Goal: Task Accomplishment & Management: Use online tool/utility

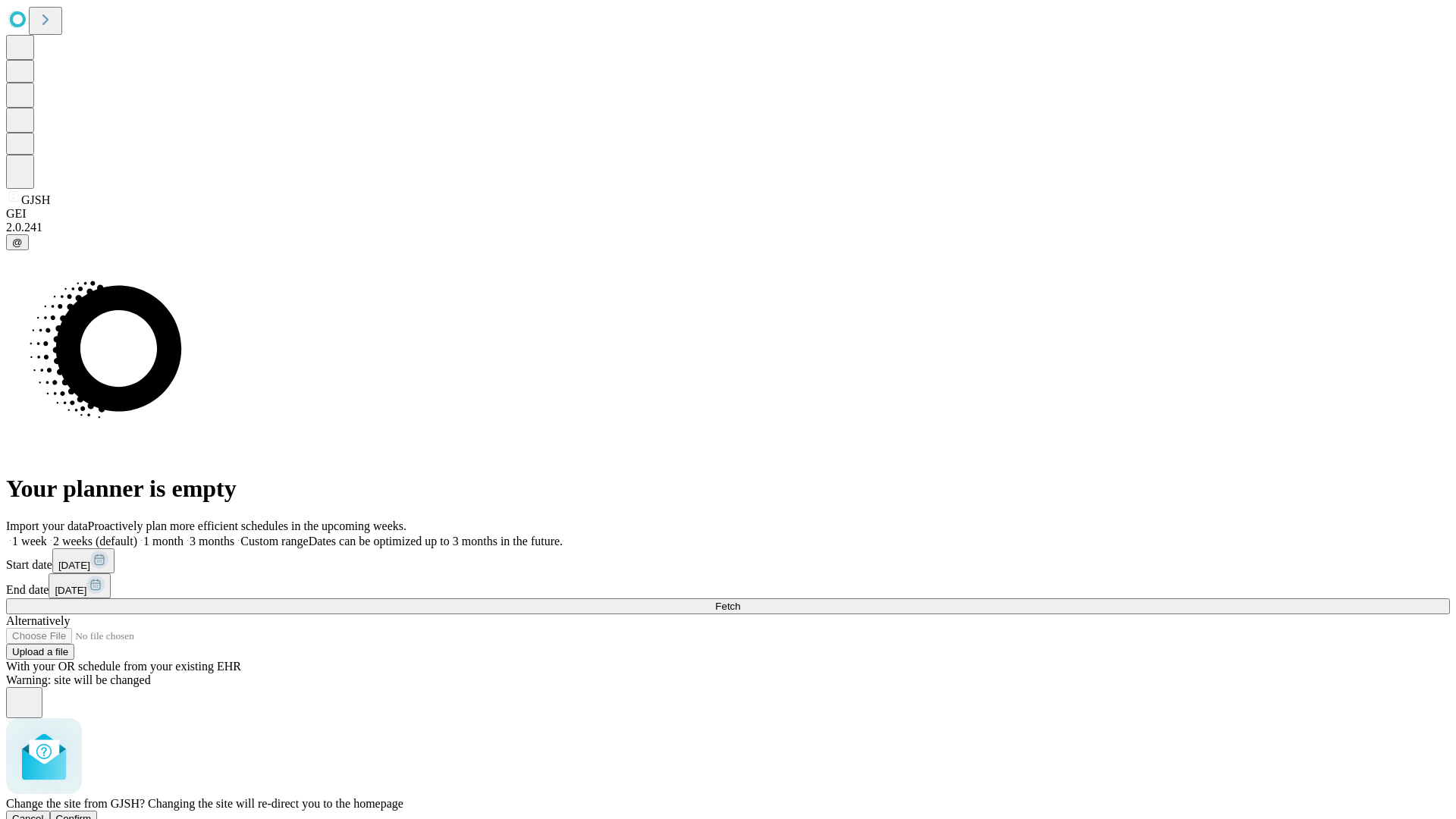
click at [92, 813] on span "Confirm" at bounding box center [73, 818] width 36 height 11
click at [47, 535] on label "1 week" at bounding box center [26, 541] width 41 height 13
click at [740, 600] on span "Fetch" at bounding box center [727, 605] width 25 height 11
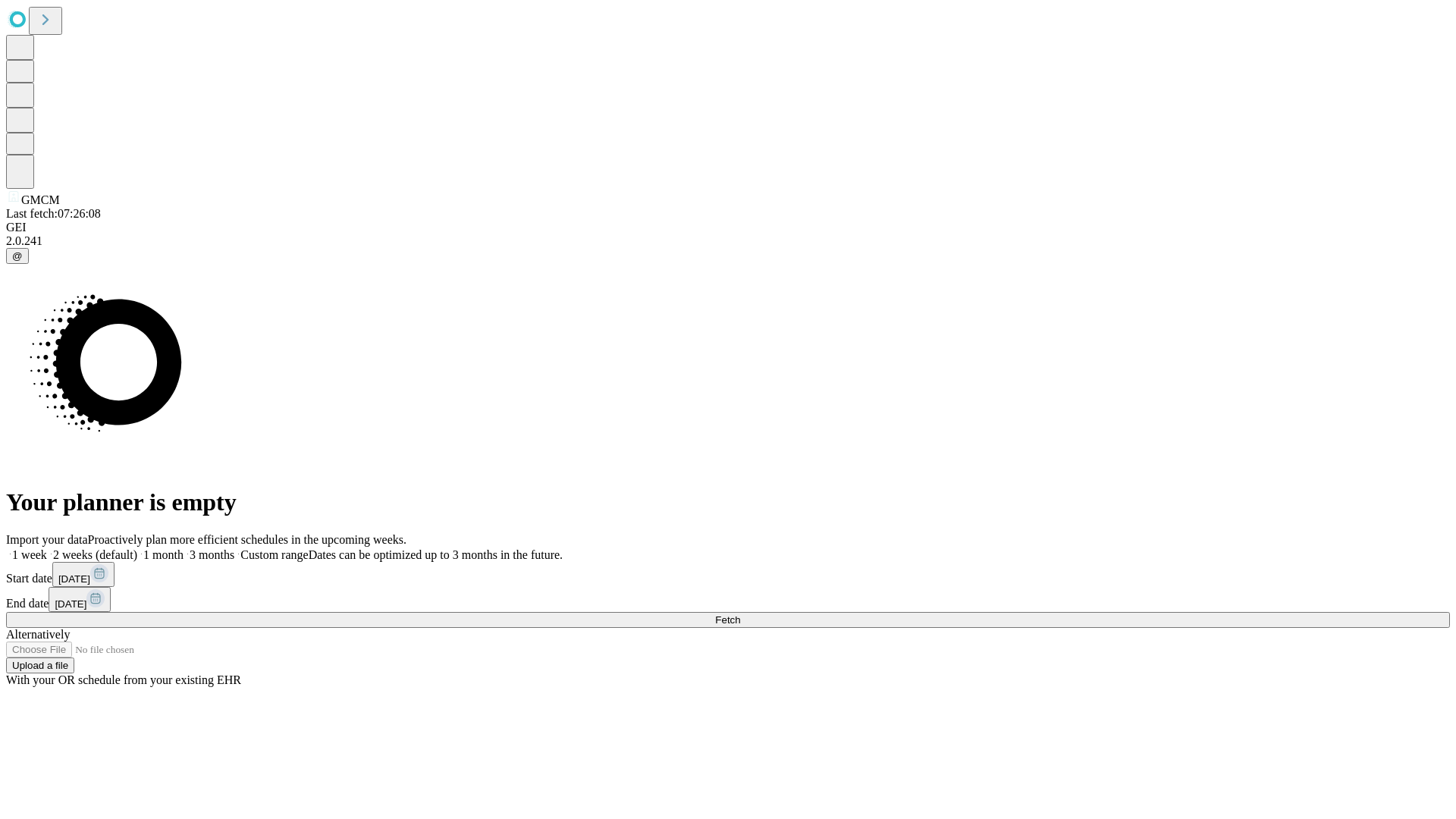
click at [47, 548] on label "1 week" at bounding box center [26, 554] width 41 height 13
click at [740, 614] on span "Fetch" at bounding box center [727, 619] width 25 height 11
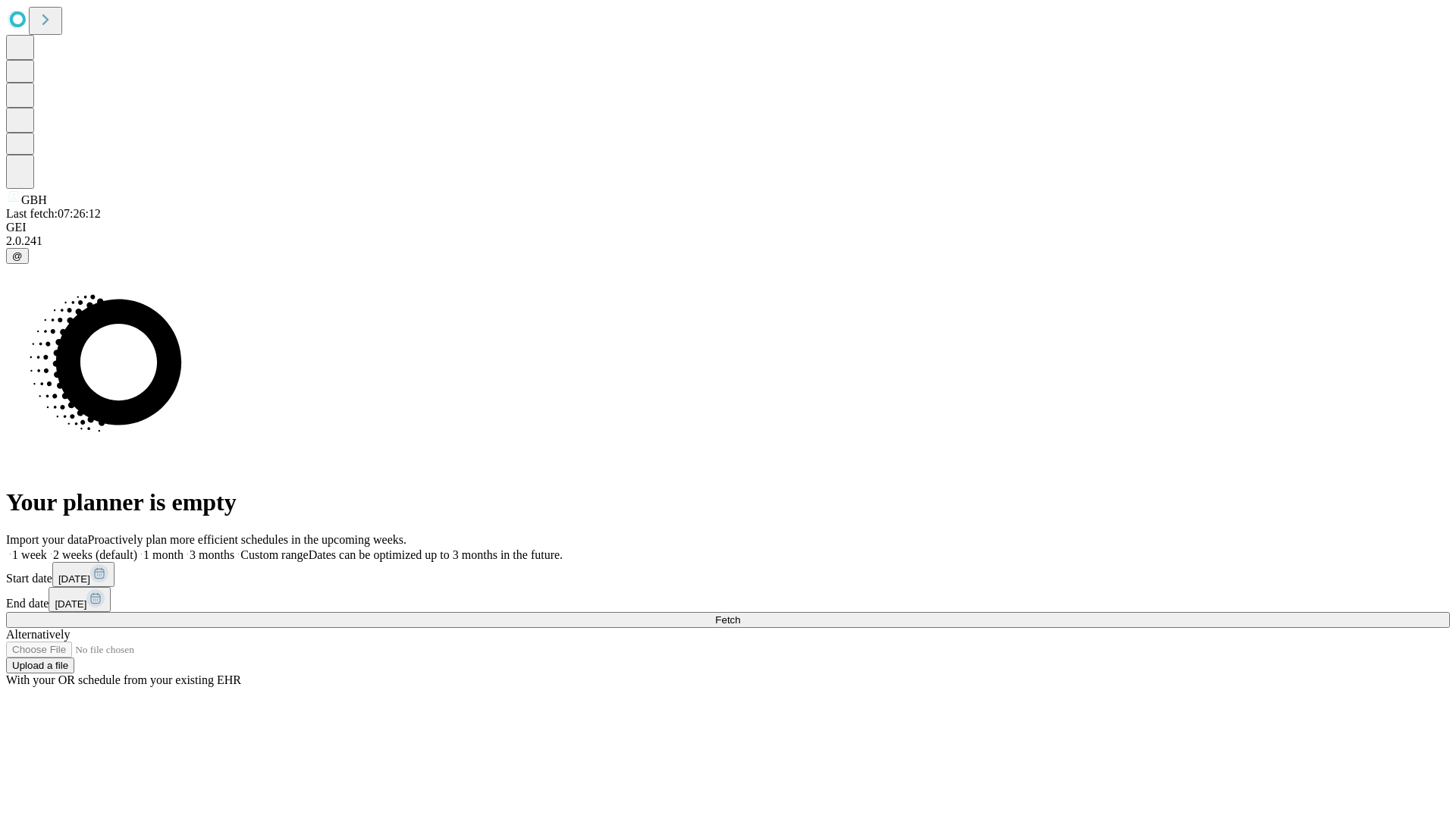
click at [740, 614] on span "Fetch" at bounding box center [727, 619] width 25 height 11
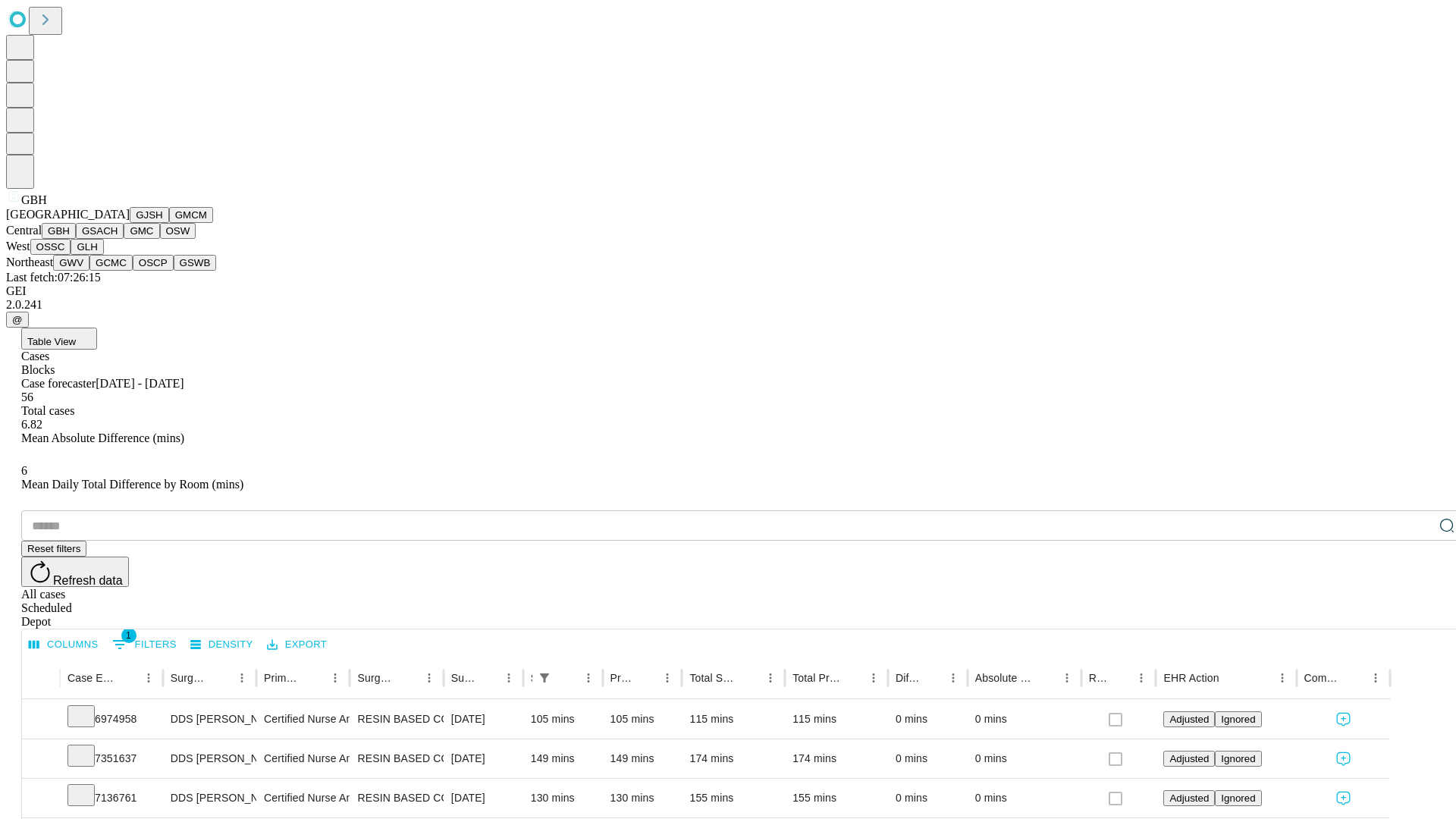
click at [118, 239] on button "GSACH" at bounding box center [99, 230] width 48 height 16
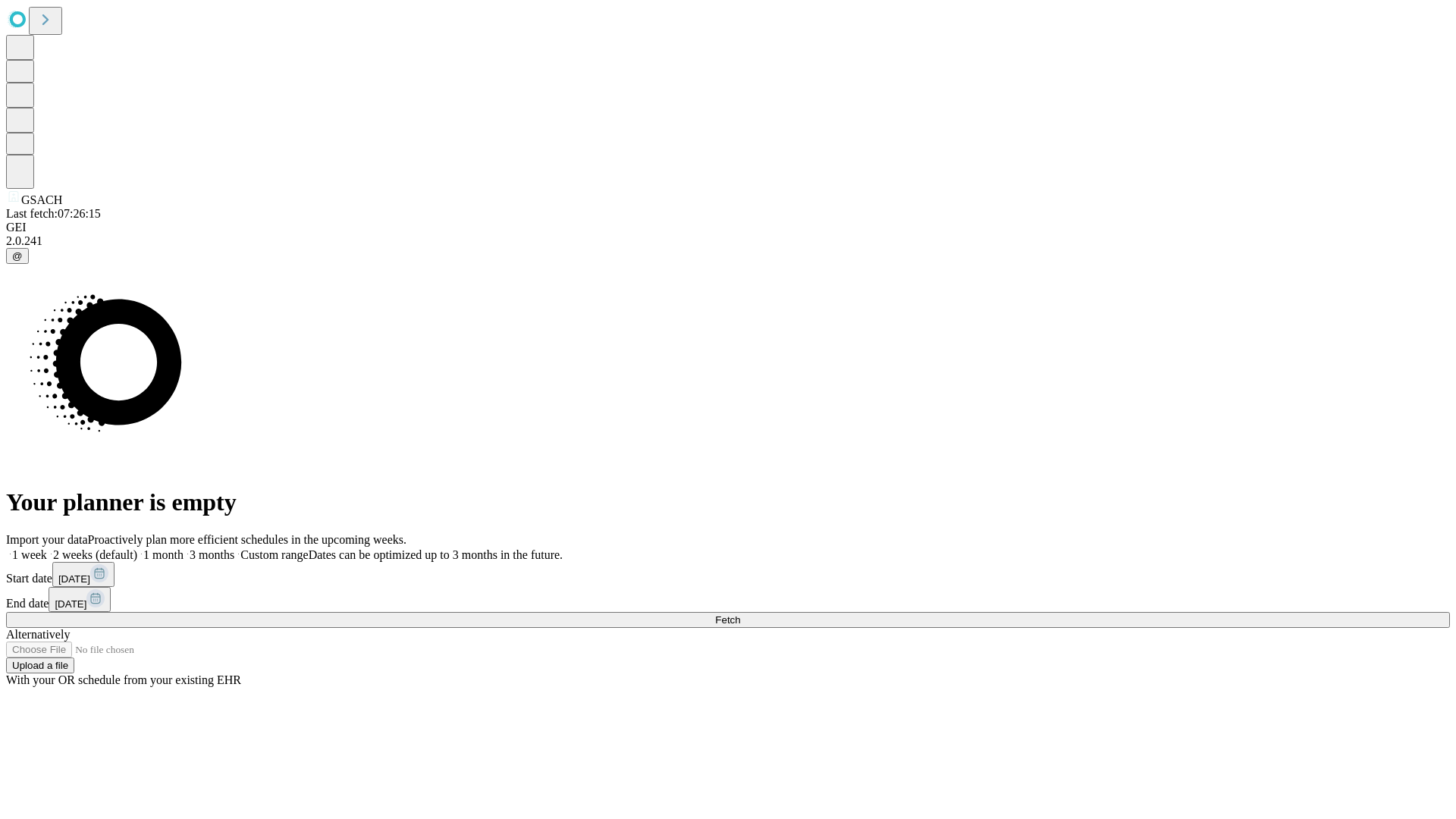
click at [47, 548] on label "1 week" at bounding box center [26, 554] width 41 height 13
click at [740, 614] on span "Fetch" at bounding box center [727, 619] width 25 height 11
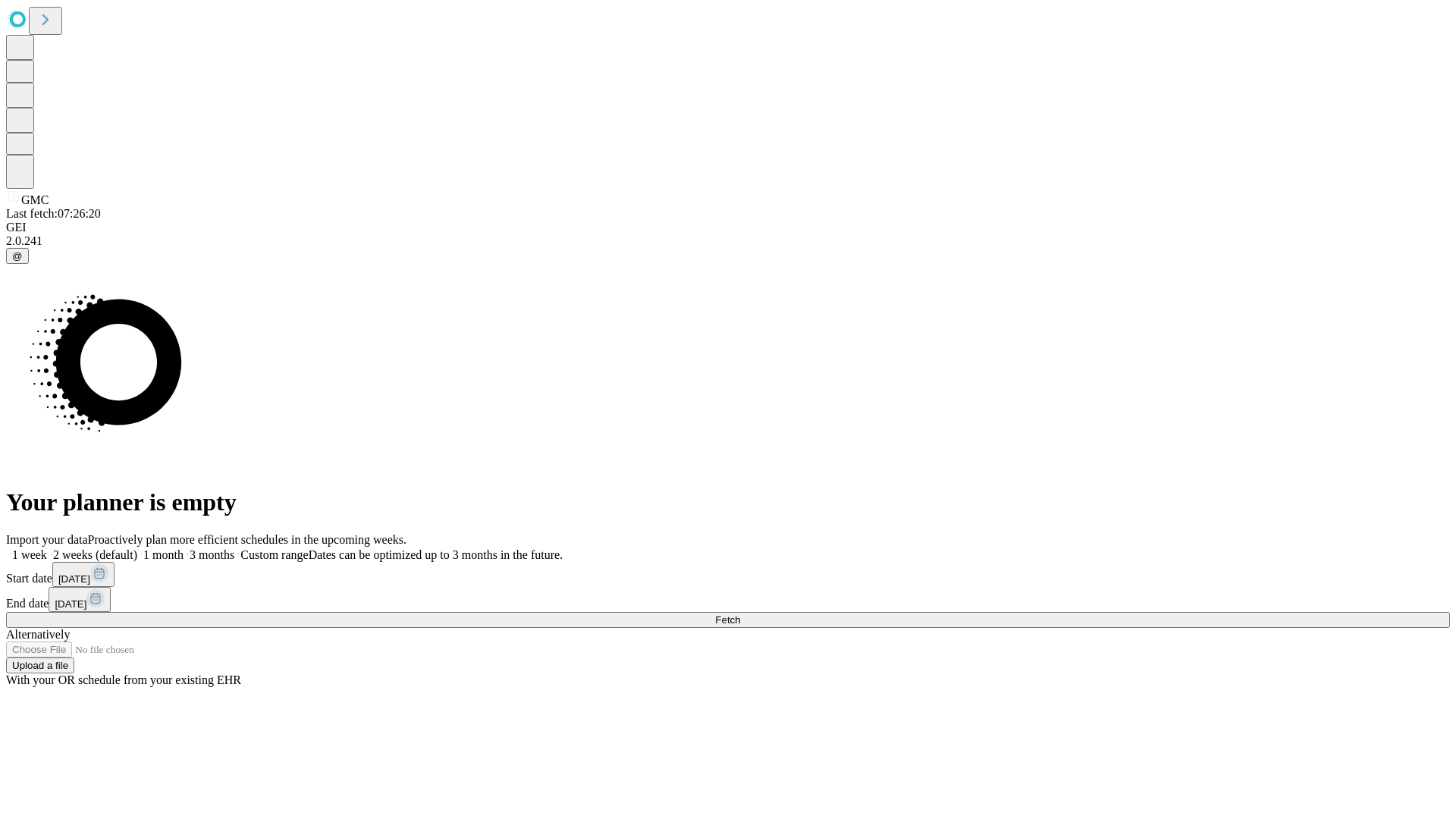
click at [740, 614] on span "Fetch" at bounding box center [727, 619] width 25 height 11
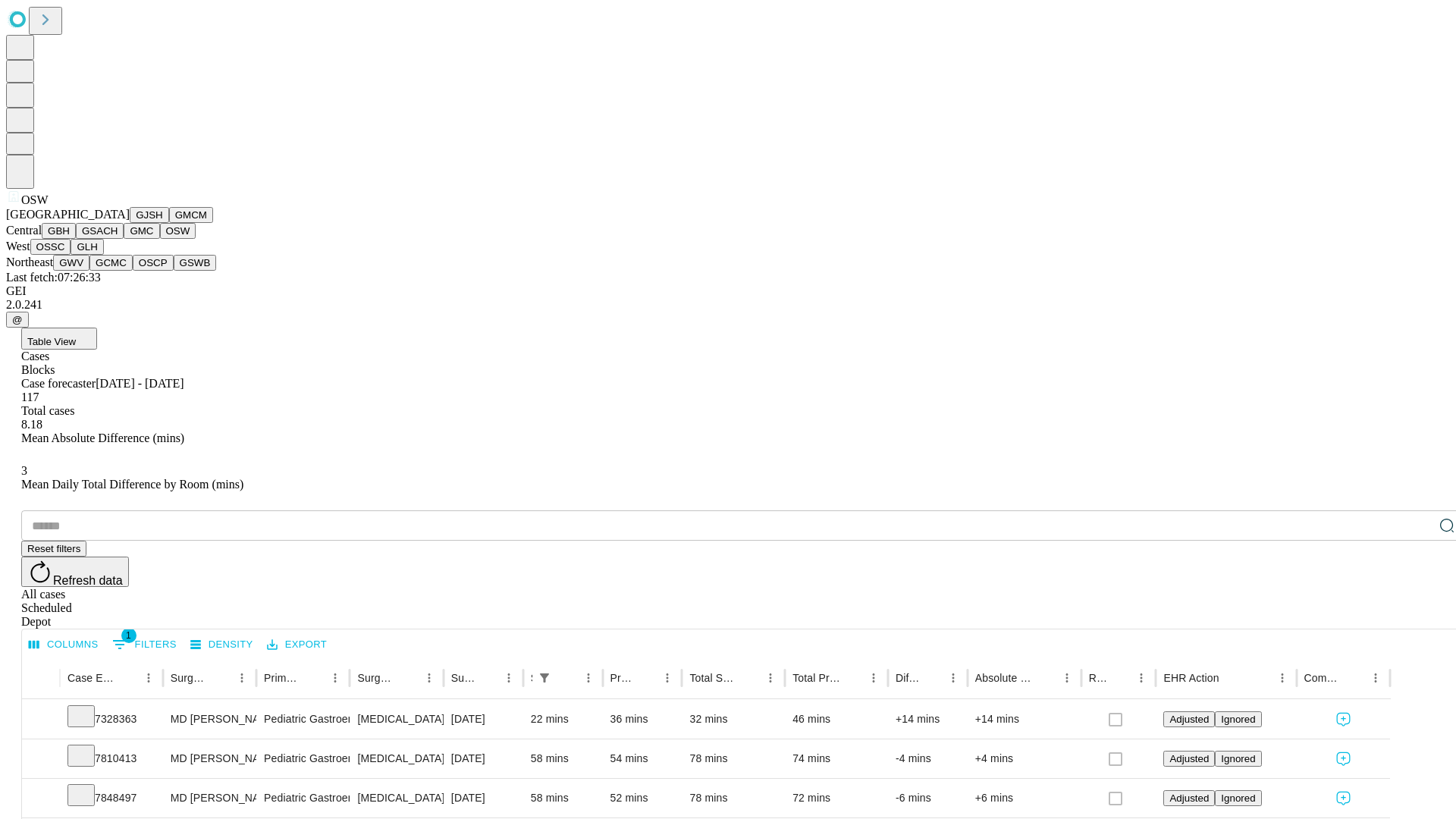
click at [72, 255] on button "OSSC" at bounding box center [51, 247] width 41 height 16
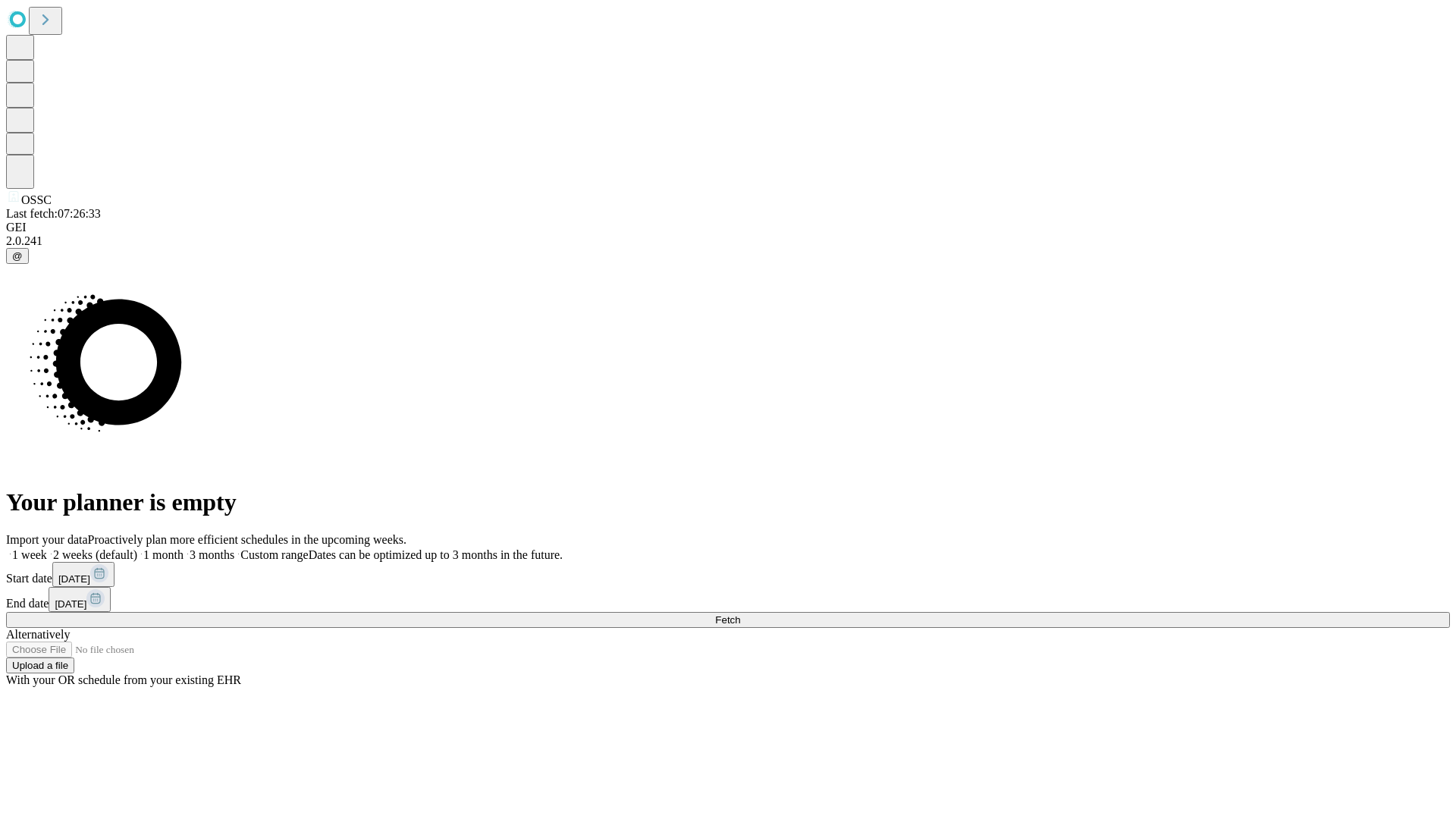
click at [47, 548] on label "1 week" at bounding box center [26, 554] width 41 height 13
click at [740, 614] on span "Fetch" at bounding box center [727, 619] width 25 height 11
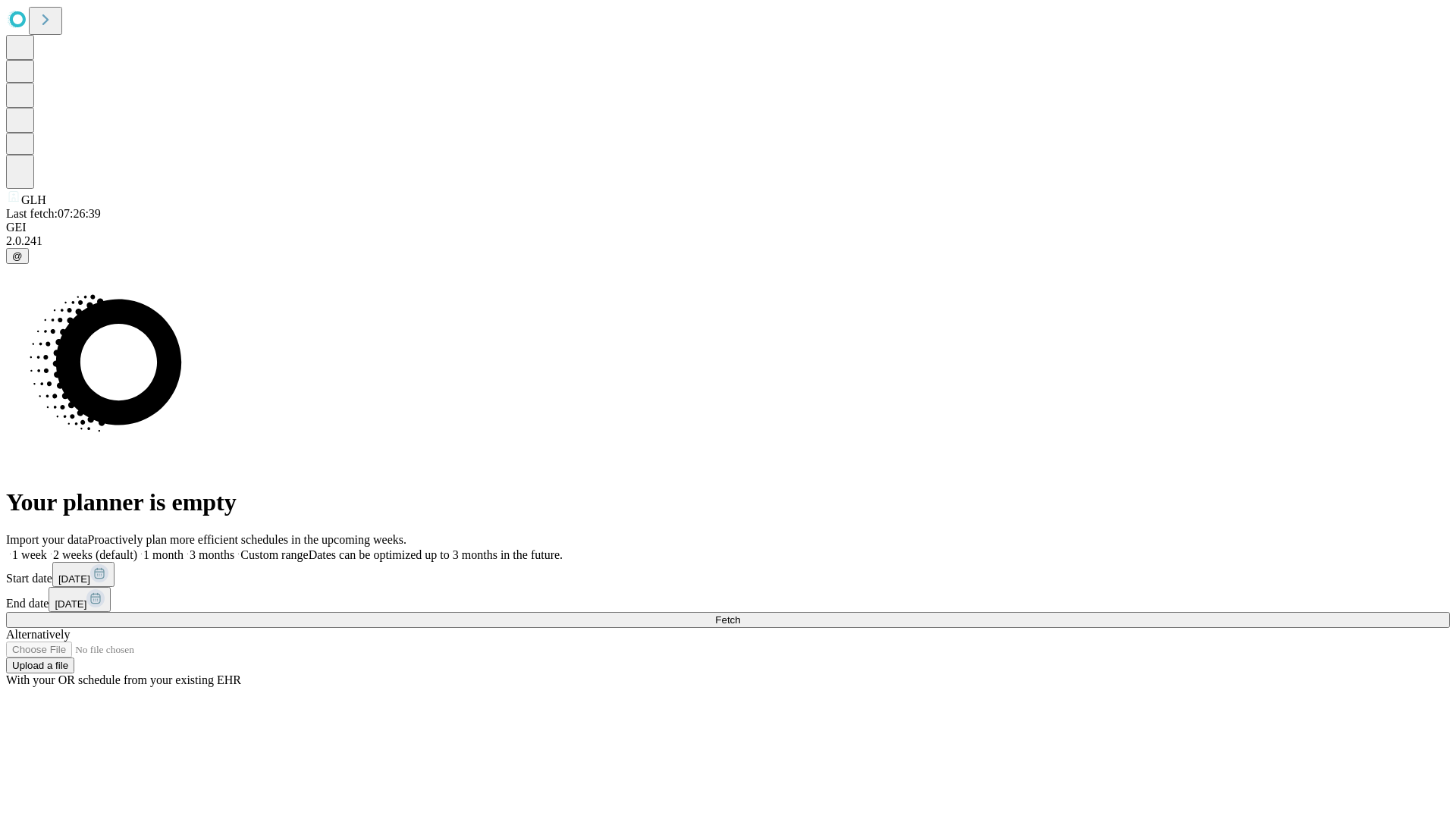
click at [47, 548] on label "1 week" at bounding box center [26, 554] width 41 height 13
click at [740, 614] on span "Fetch" at bounding box center [727, 619] width 25 height 11
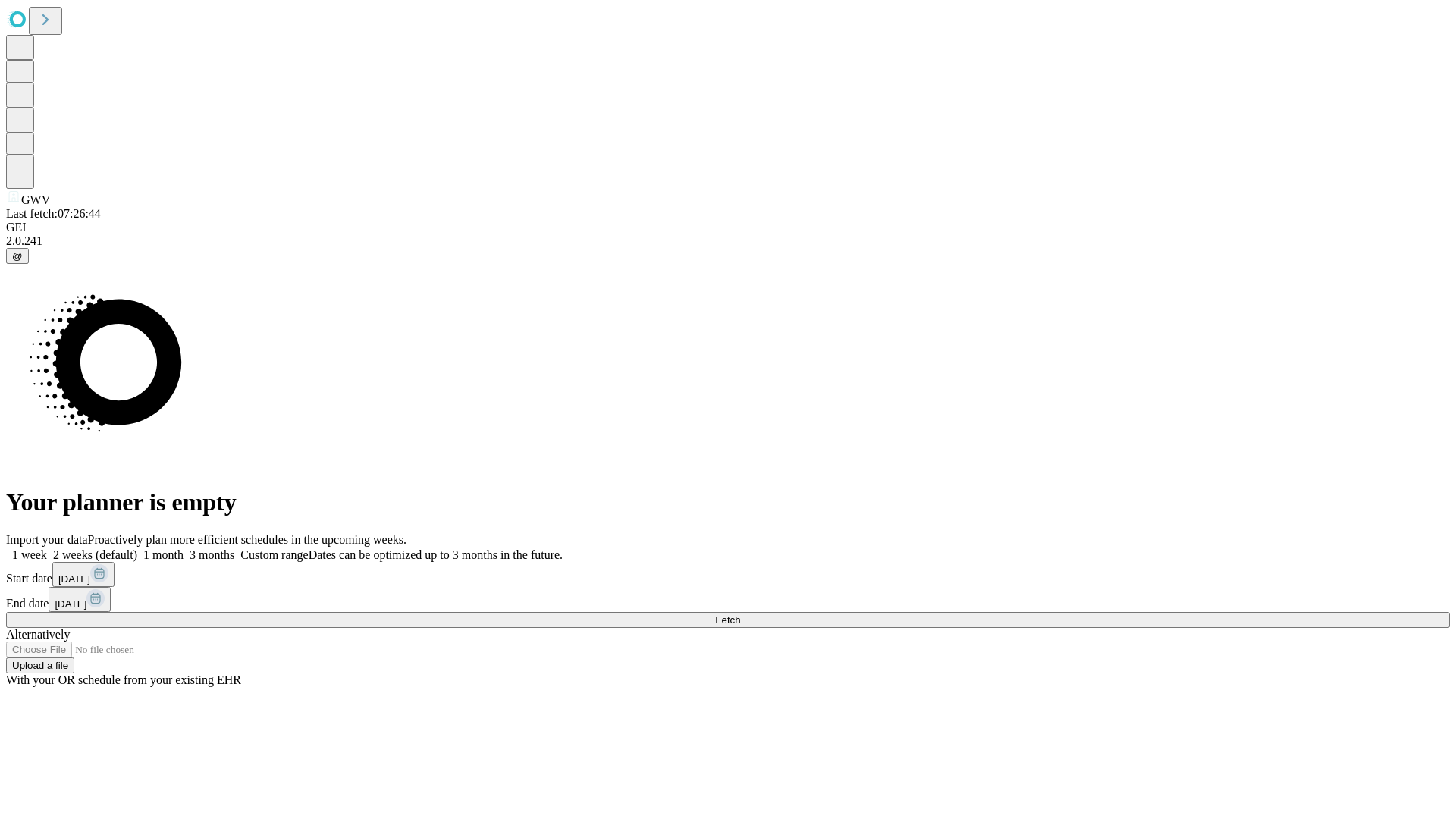
click at [47, 548] on label "1 week" at bounding box center [26, 554] width 41 height 13
click at [740, 614] on span "Fetch" at bounding box center [727, 619] width 25 height 11
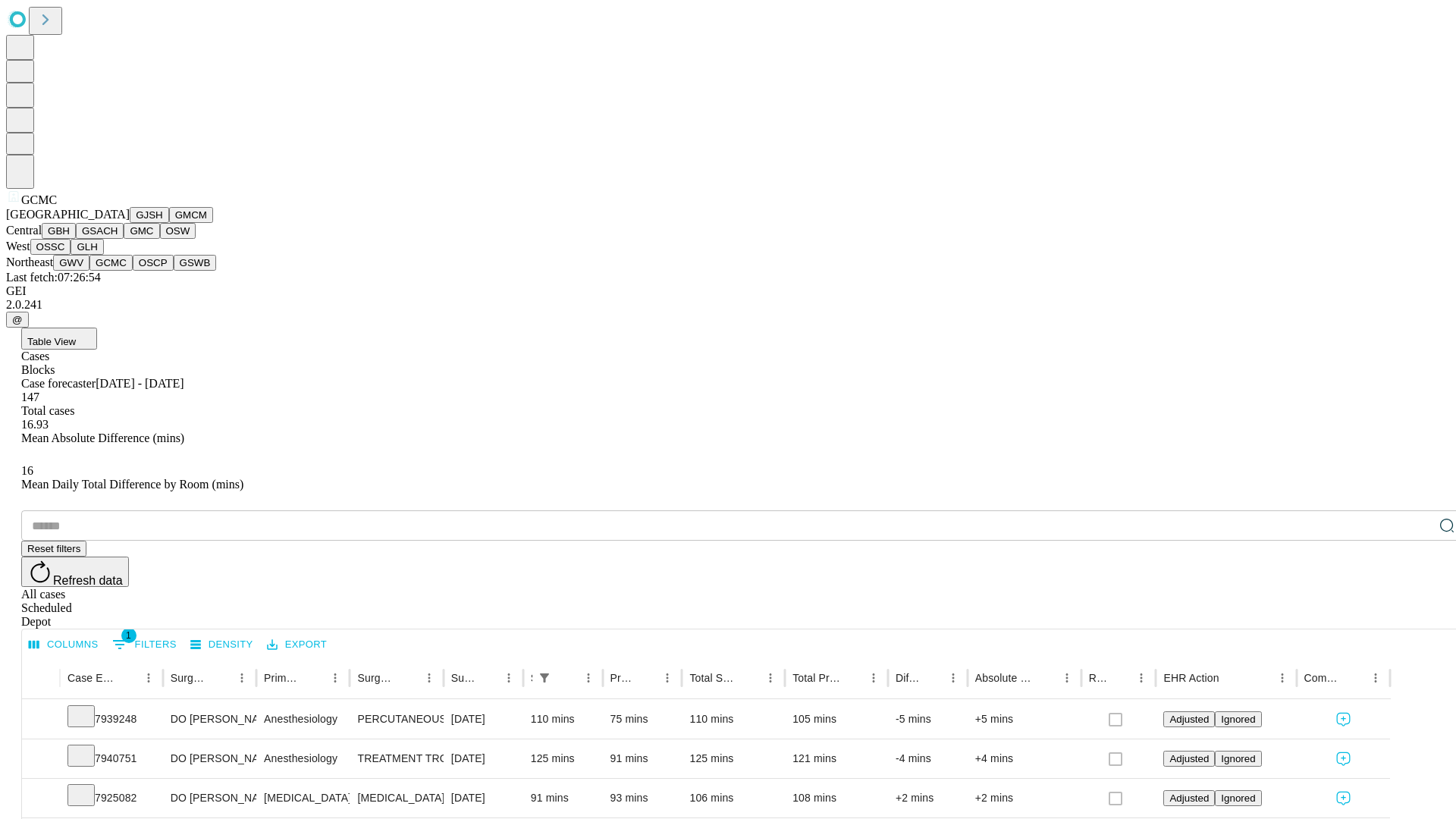
click at [133, 270] on button "OSCP" at bounding box center [153, 263] width 41 height 16
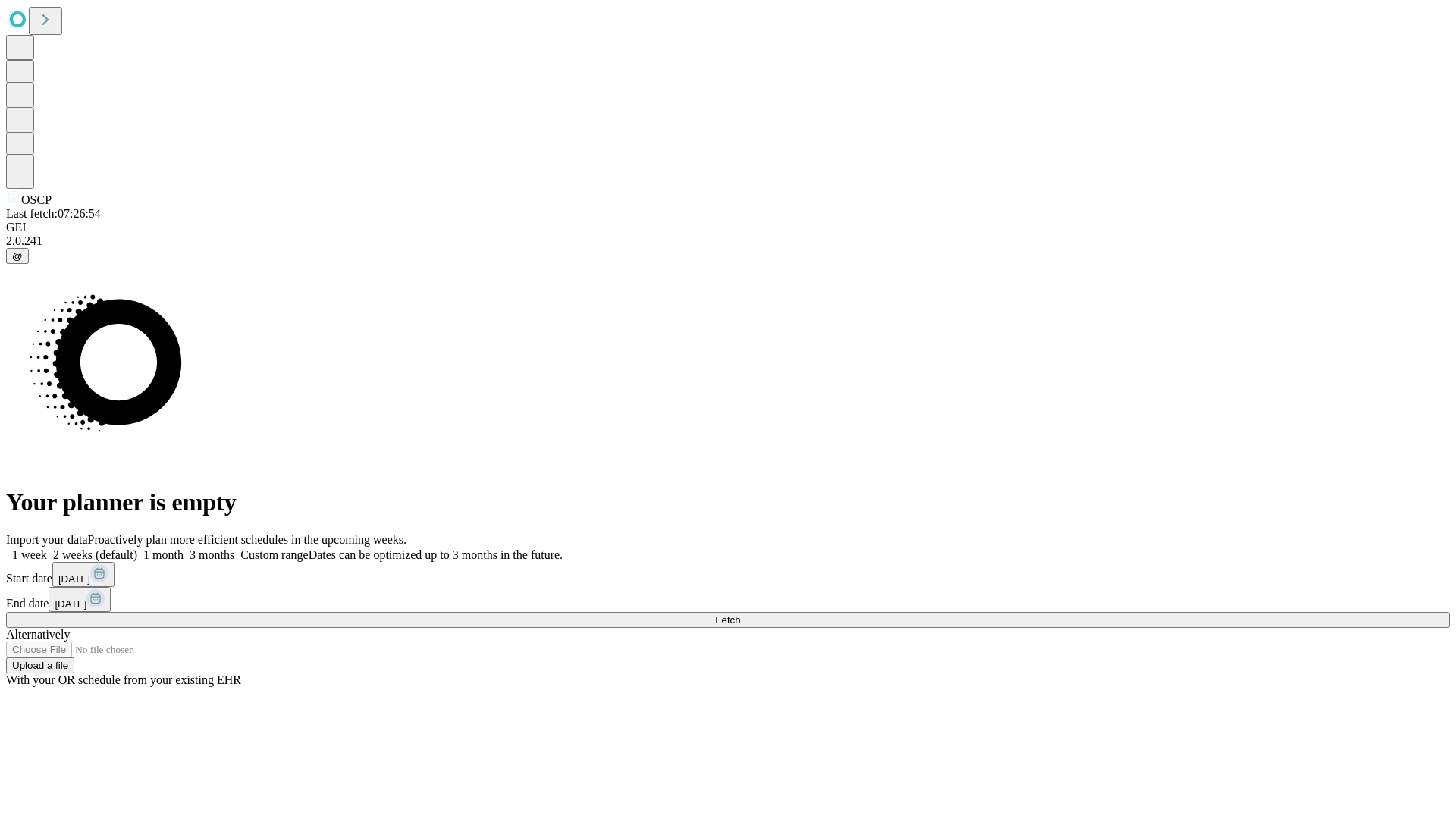
click at [47, 548] on label "1 week" at bounding box center [26, 554] width 41 height 13
click at [740, 614] on span "Fetch" at bounding box center [727, 619] width 25 height 11
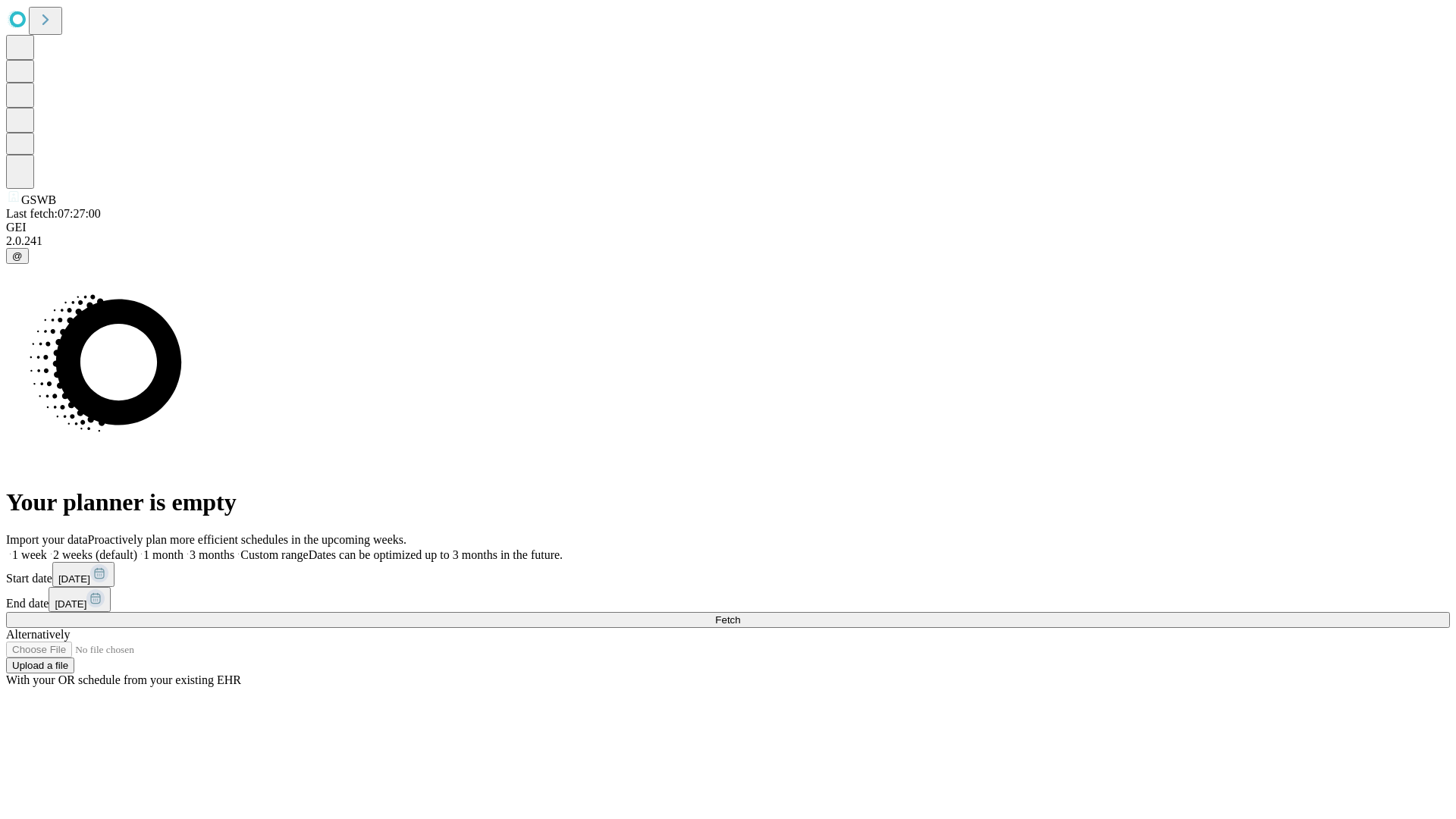
click at [47, 548] on label "1 week" at bounding box center [26, 554] width 41 height 13
click at [740, 614] on span "Fetch" at bounding box center [727, 619] width 25 height 11
